Goal: Navigation & Orientation: Find specific page/section

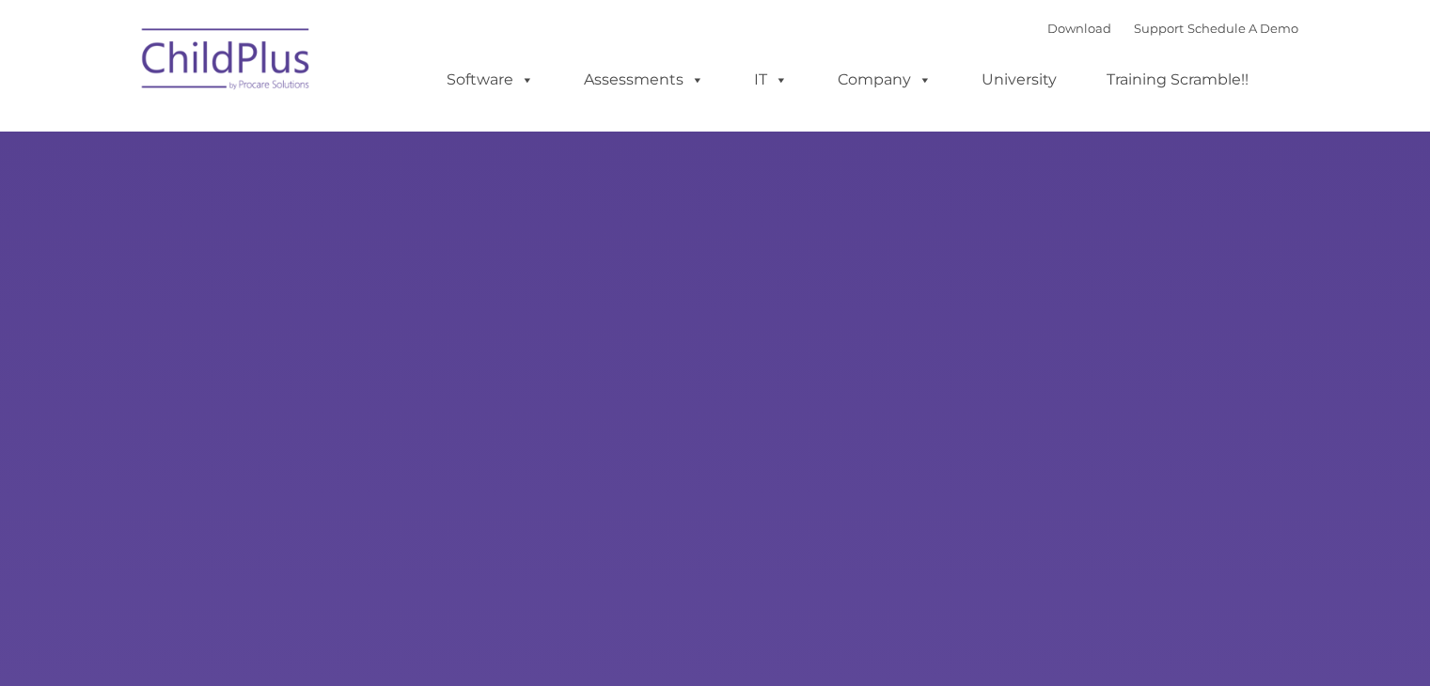
type input ""
select select "MEDIUM"
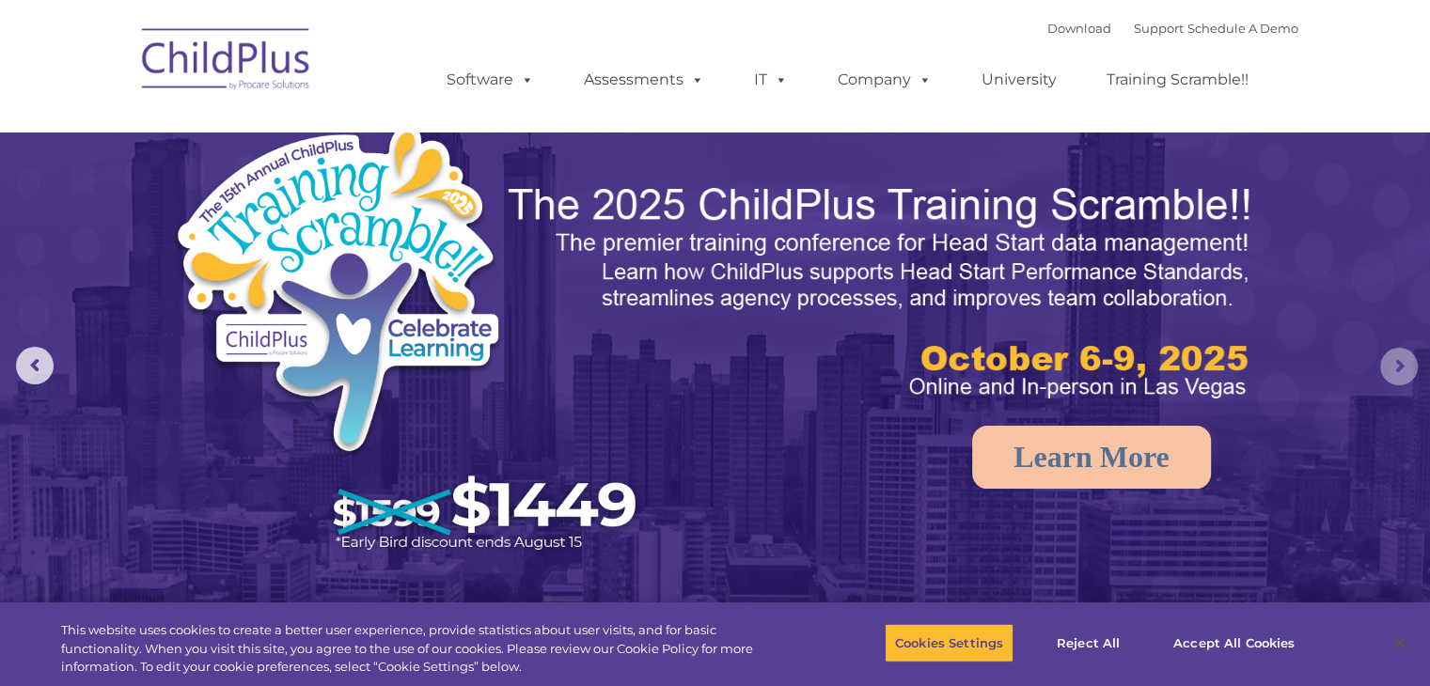
click at [1395, 368] on rs-arrow at bounding box center [1399, 367] width 38 height 38
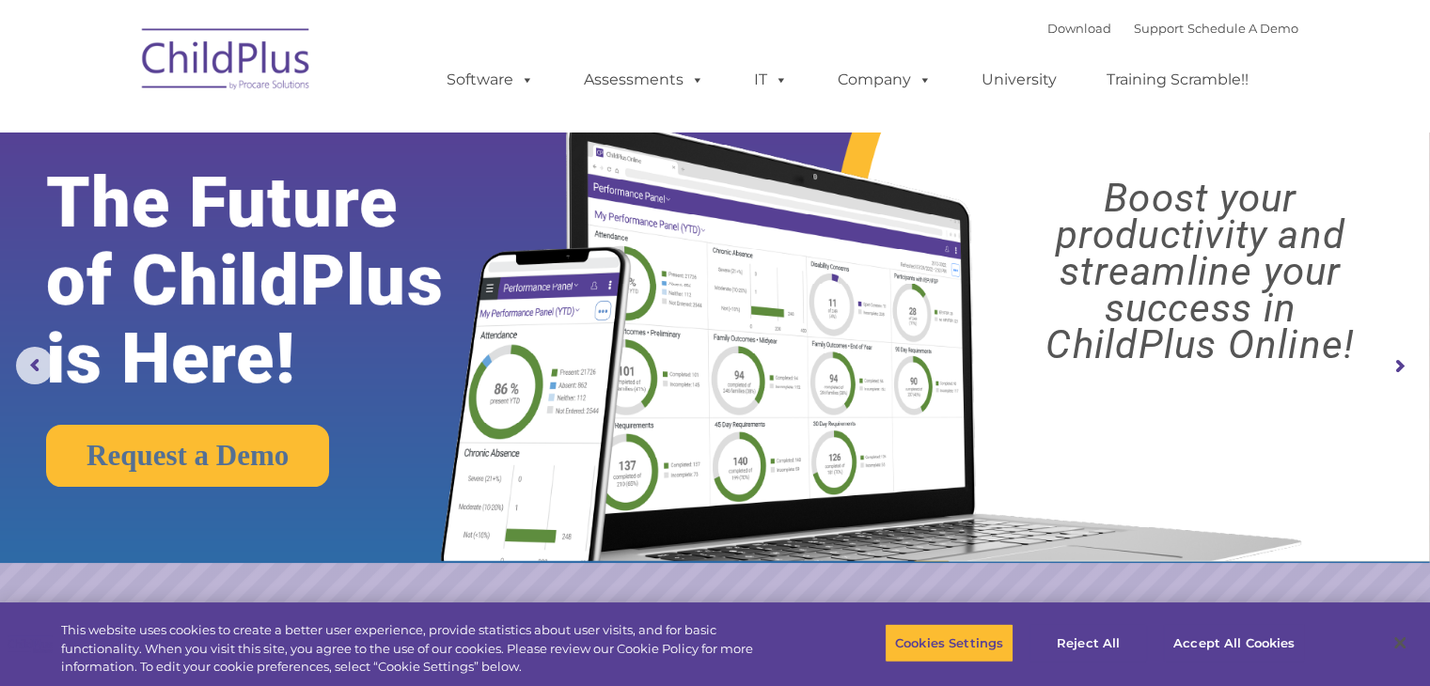
click at [1139, 377] on img at bounding box center [866, 318] width 897 height 485
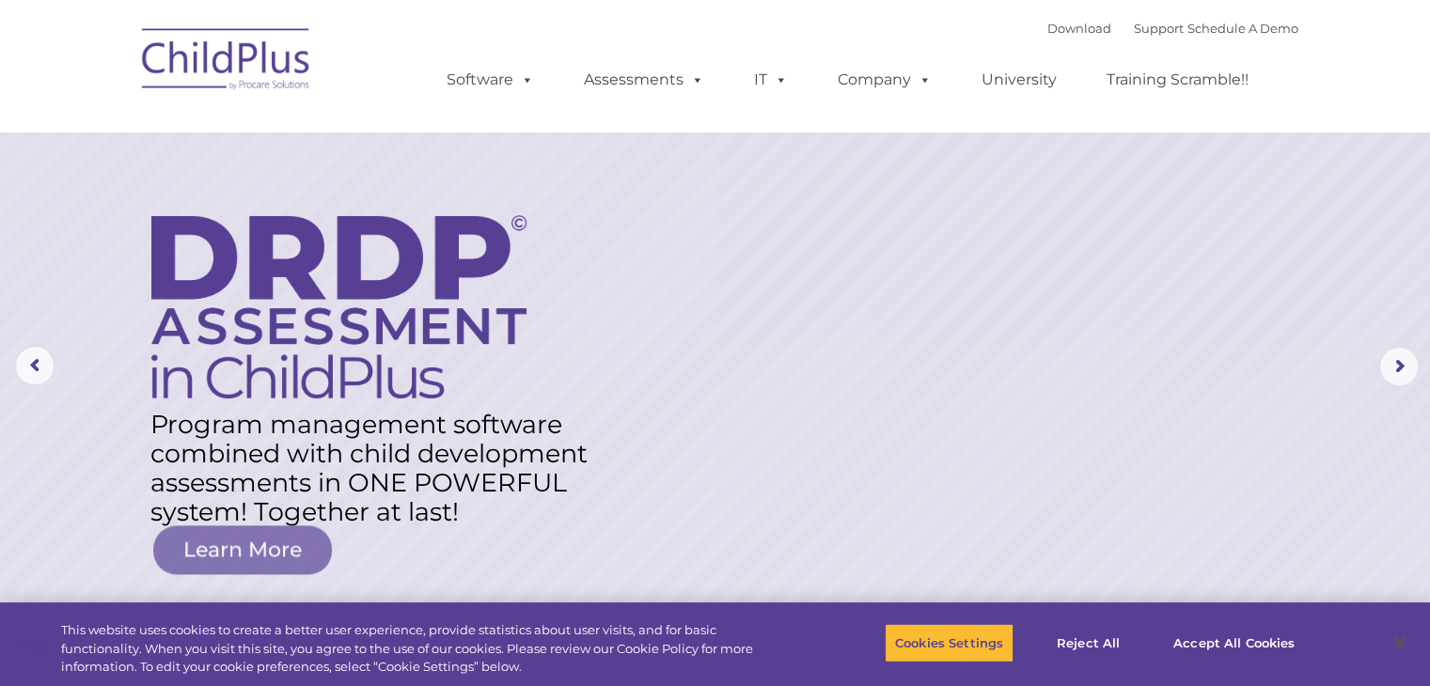
click at [198, 57] on img at bounding box center [227, 62] width 188 height 94
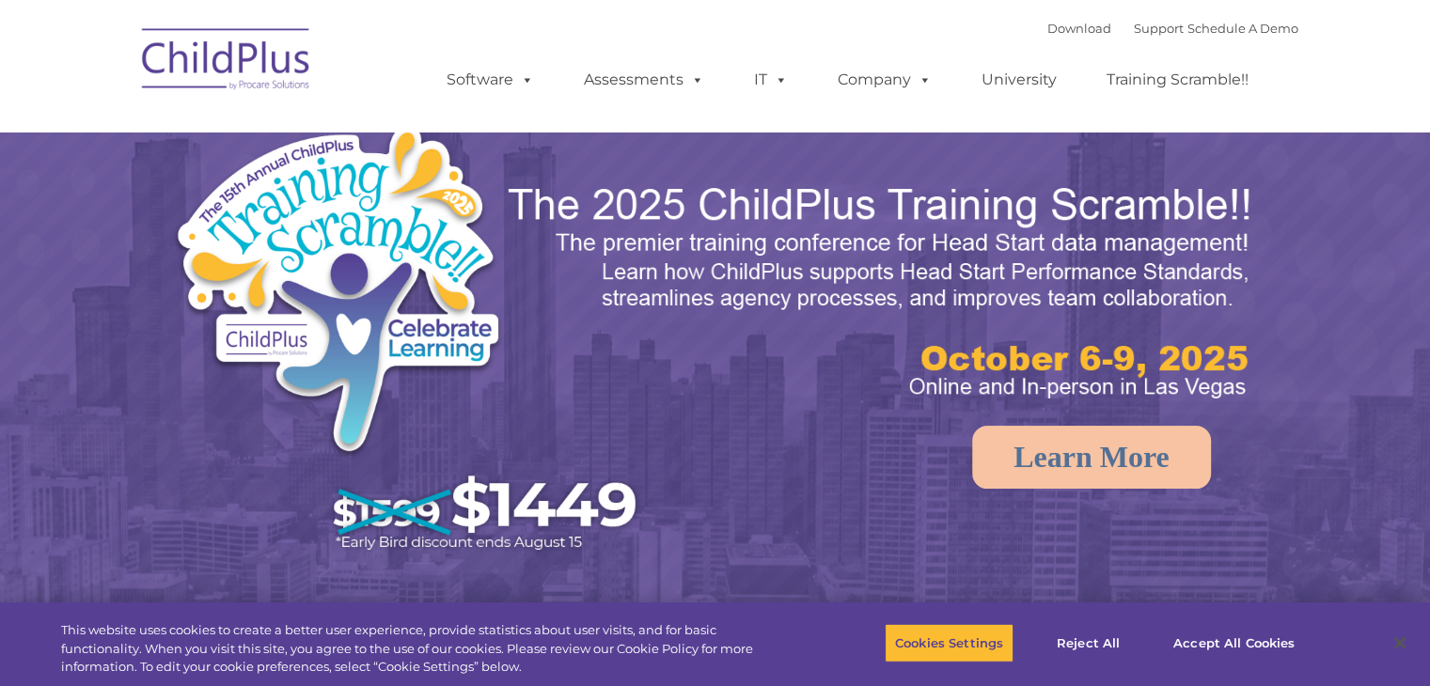
select select "MEDIUM"
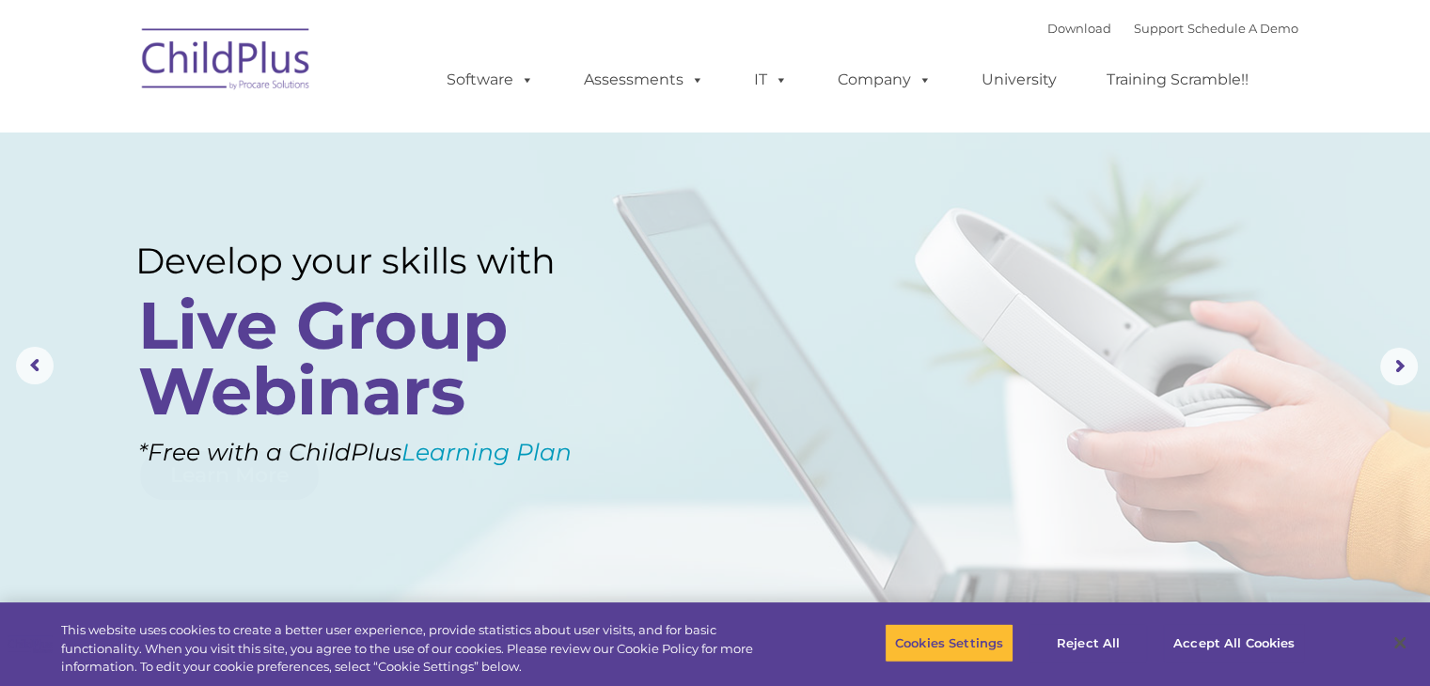
click at [226, 69] on img at bounding box center [227, 62] width 188 height 94
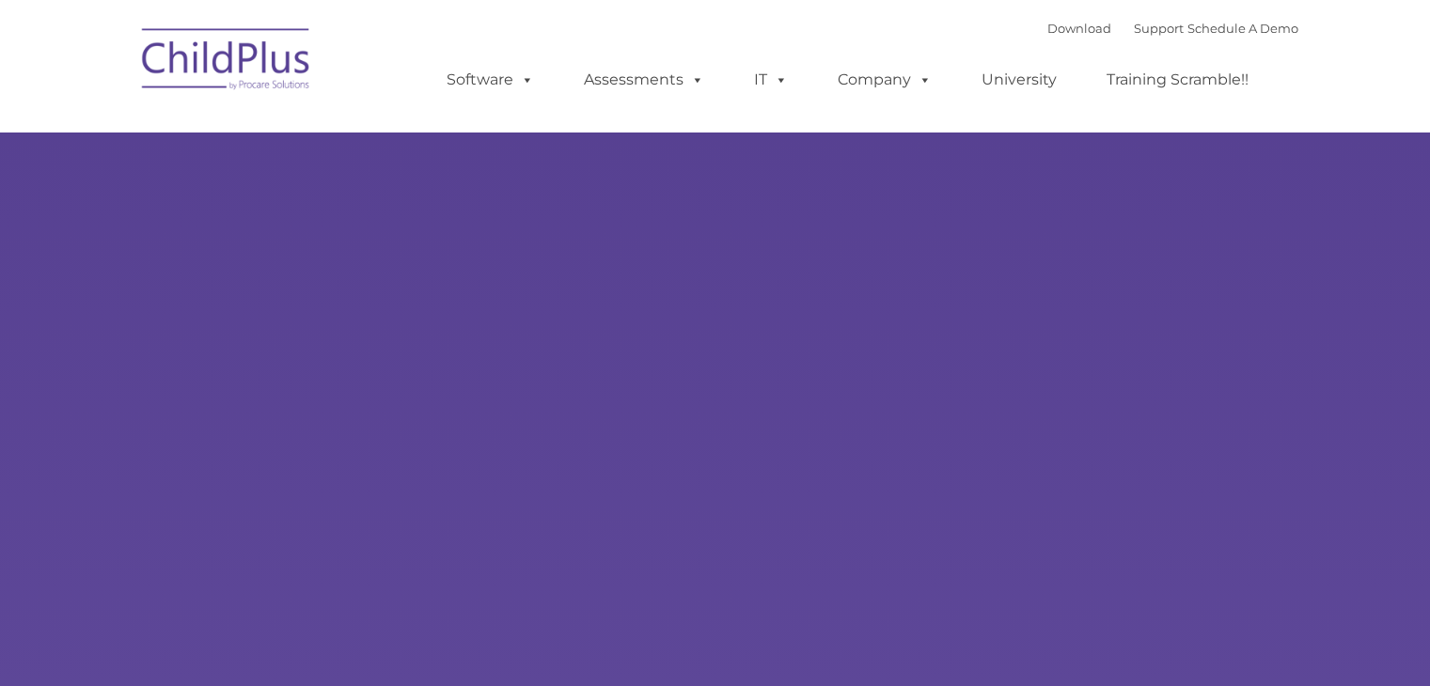
type input ""
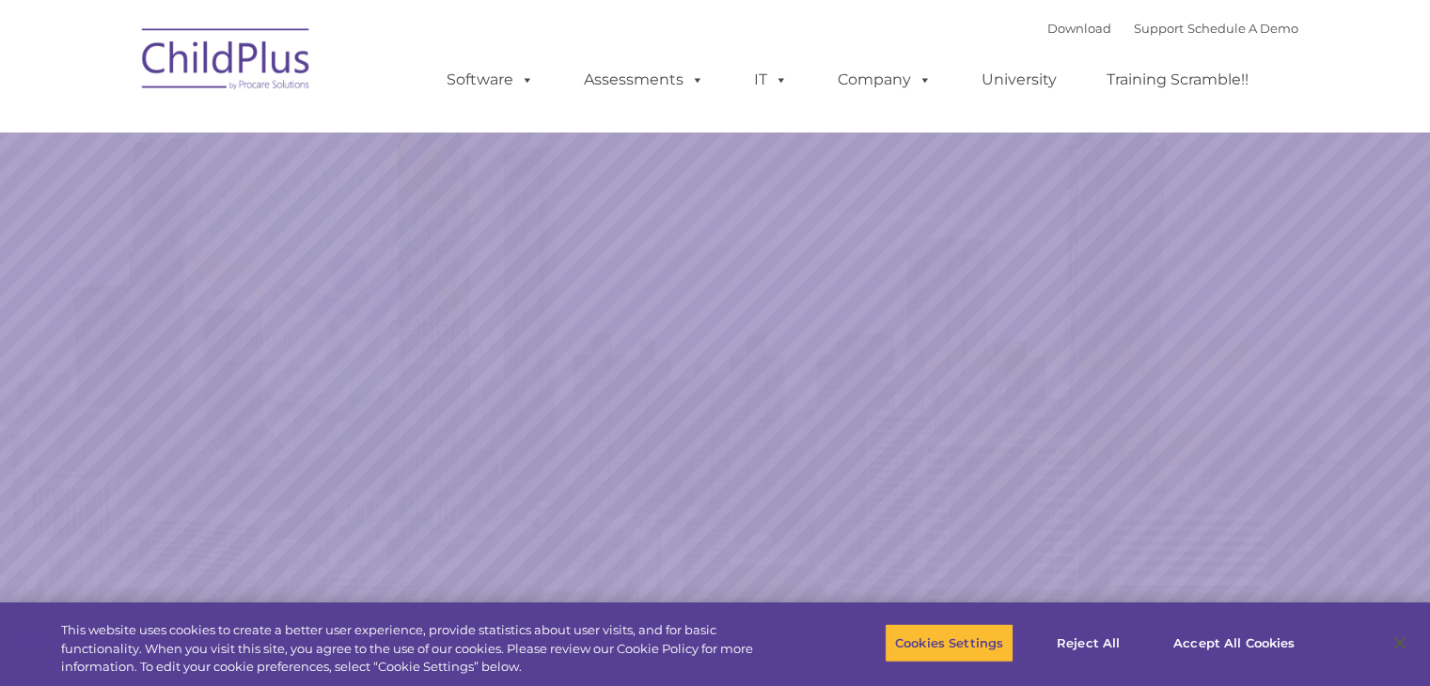
select select "MEDIUM"
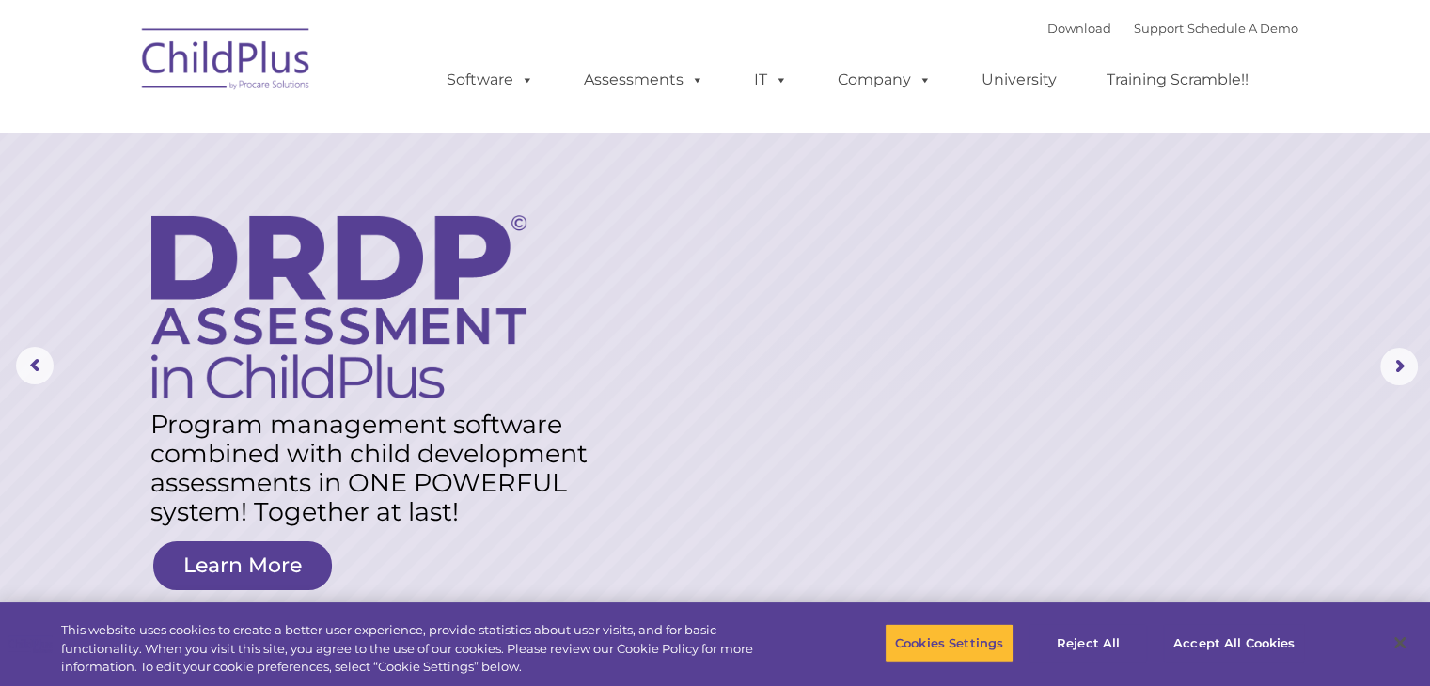
click at [375, 14] on div "Download Support | Schedule A Demo  MENU MENU Software ChildPlus: The original…" at bounding box center [716, 65] width 1166 height 103
click at [252, 63] on img at bounding box center [227, 62] width 188 height 94
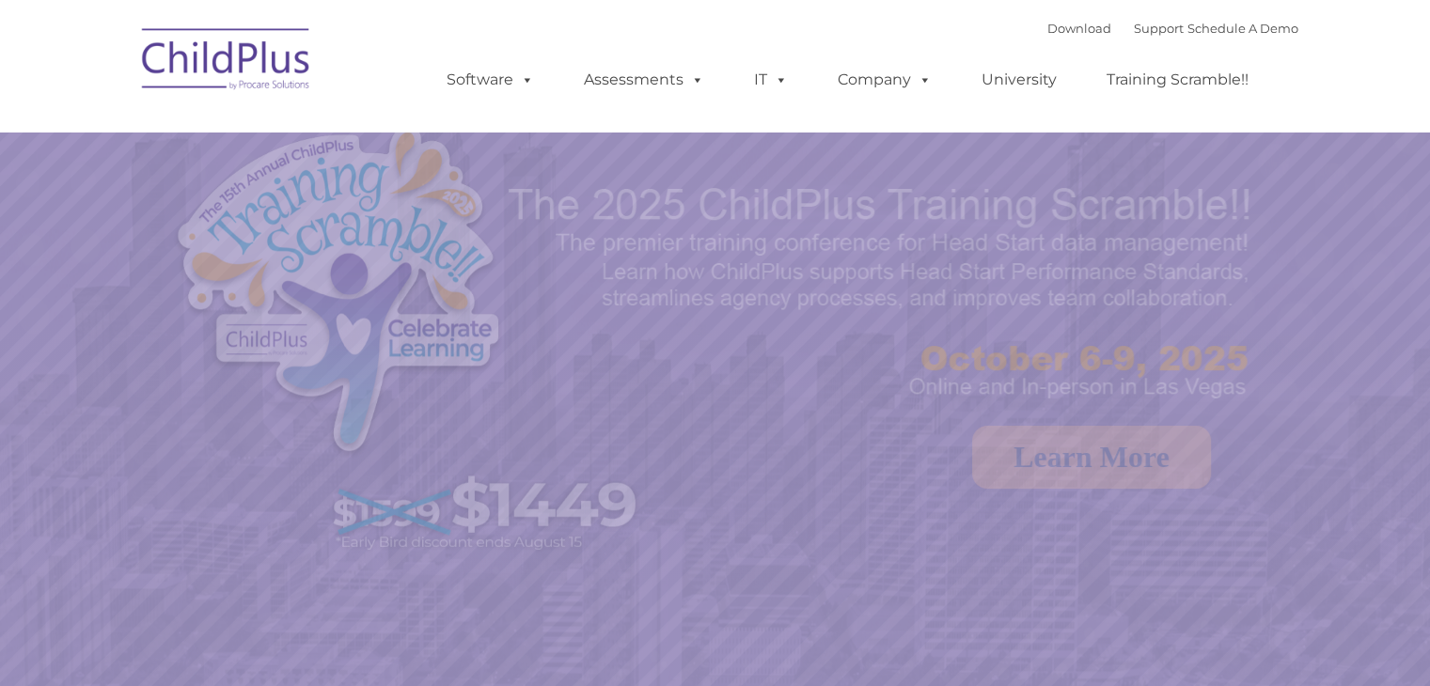
select select "MEDIUM"
